Goal: Transaction & Acquisition: Purchase product/service

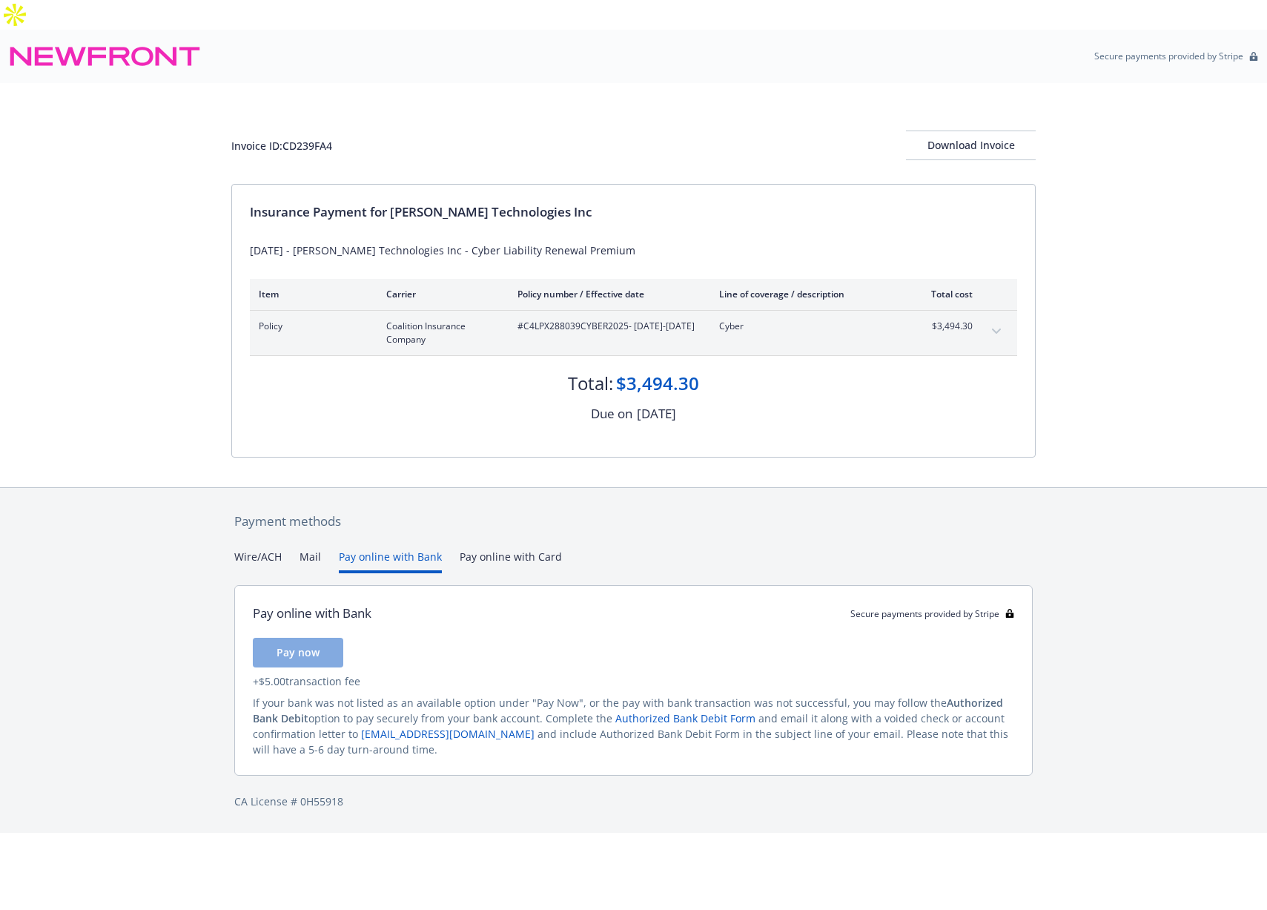
click at [362, 549] on button "Pay online with Bank" at bounding box center [390, 561] width 103 height 24
click at [308, 645] on span "Pay now" at bounding box center [298, 652] width 43 height 14
